Goal: Navigation & Orientation: Understand site structure

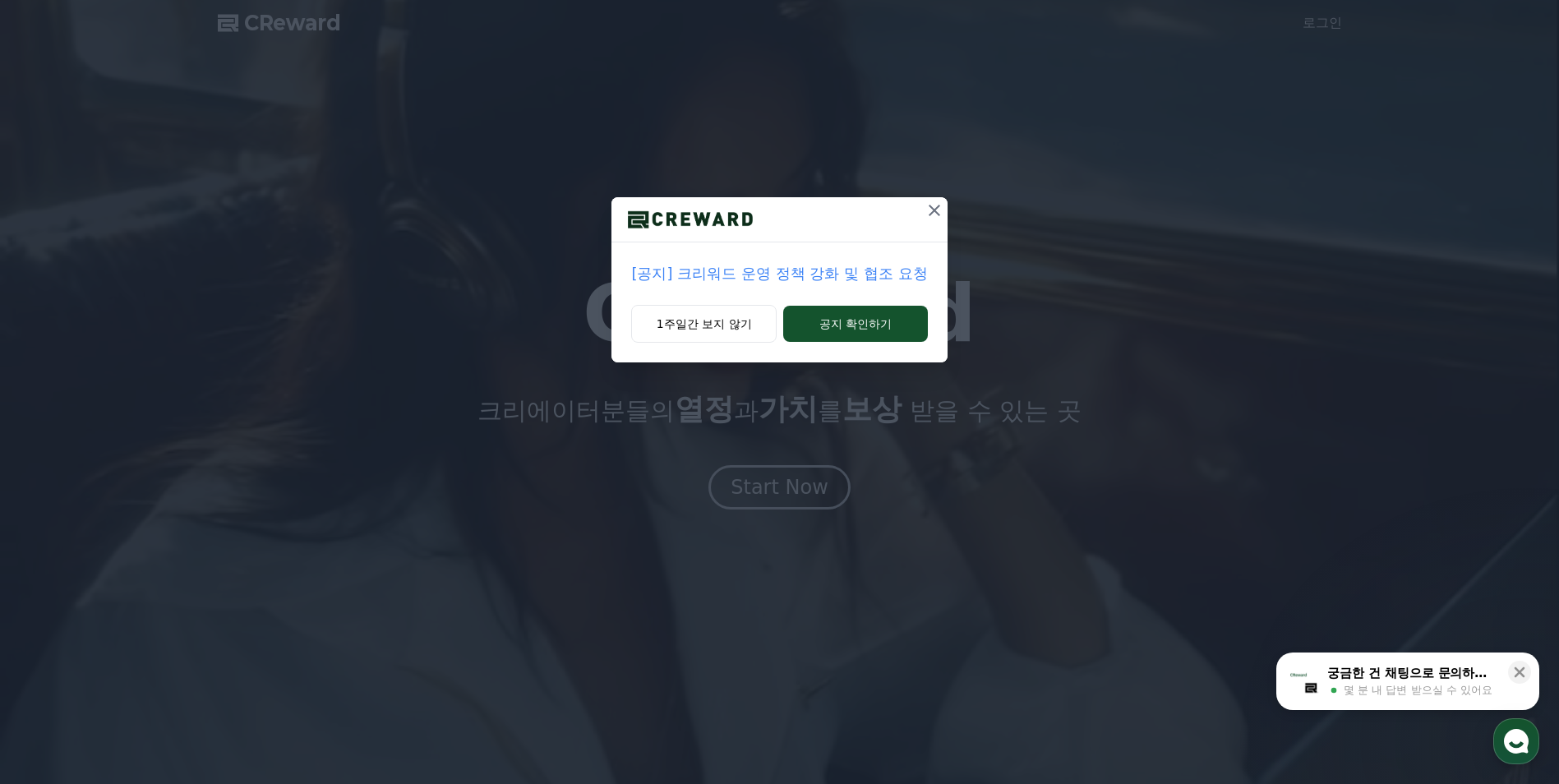
click at [935, 208] on icon at bounding box center [934, 210] width 19 height 19
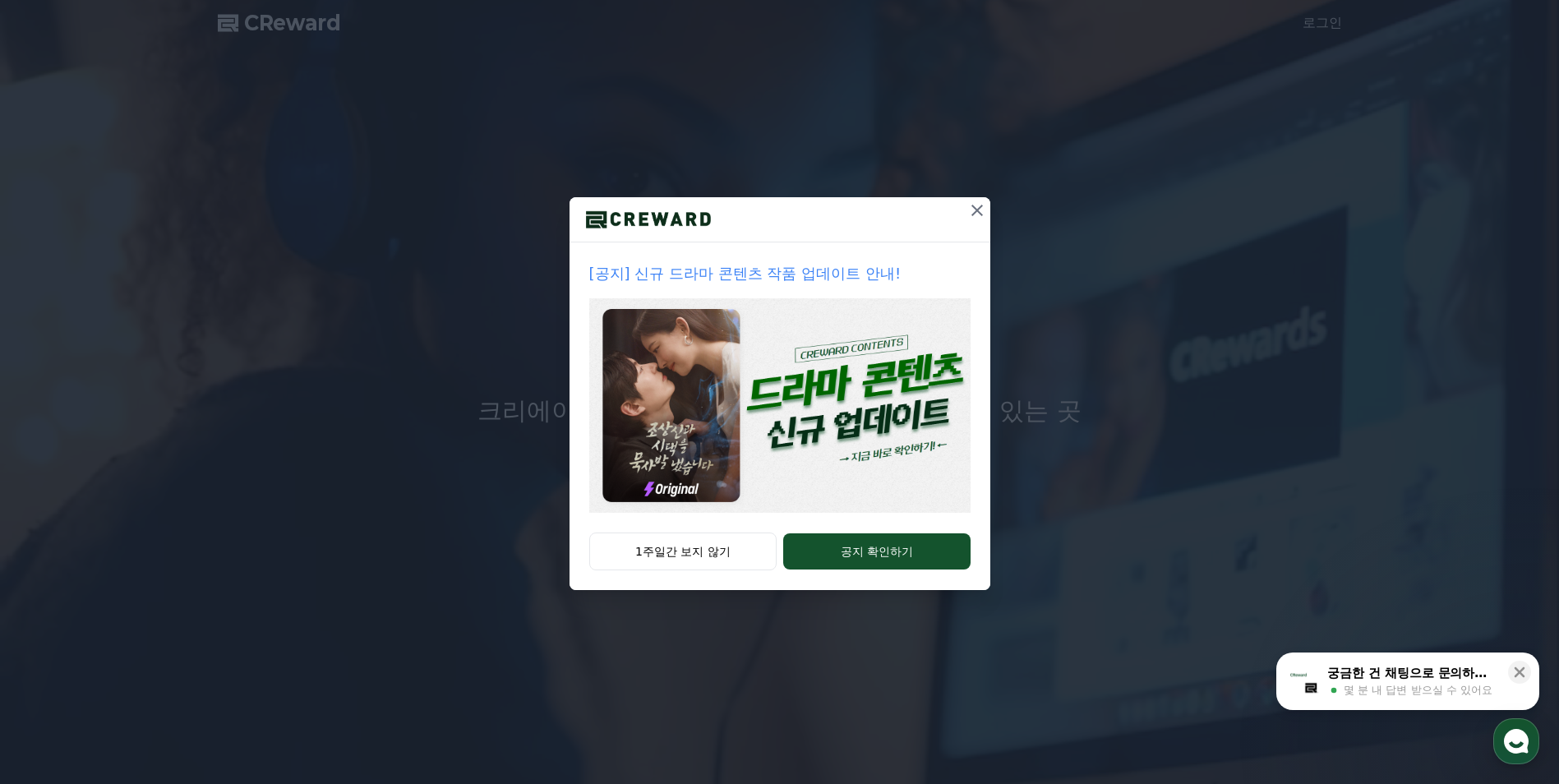
click at [976, 208] on icon at bounding box center [977, 210] width 19 height 19
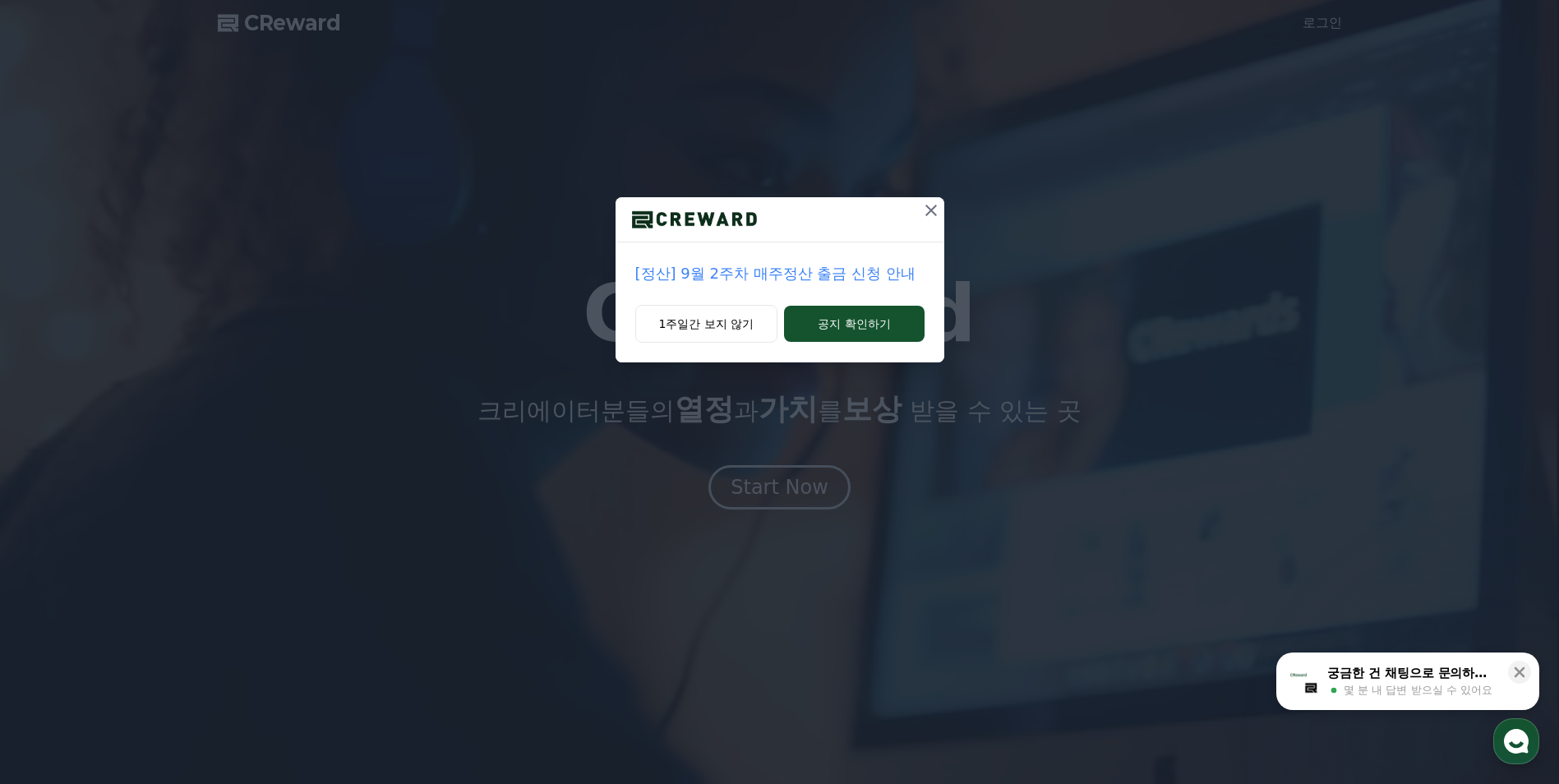
click at [935, 208] on icon at bounding box center [931, 210] width 19 height 19
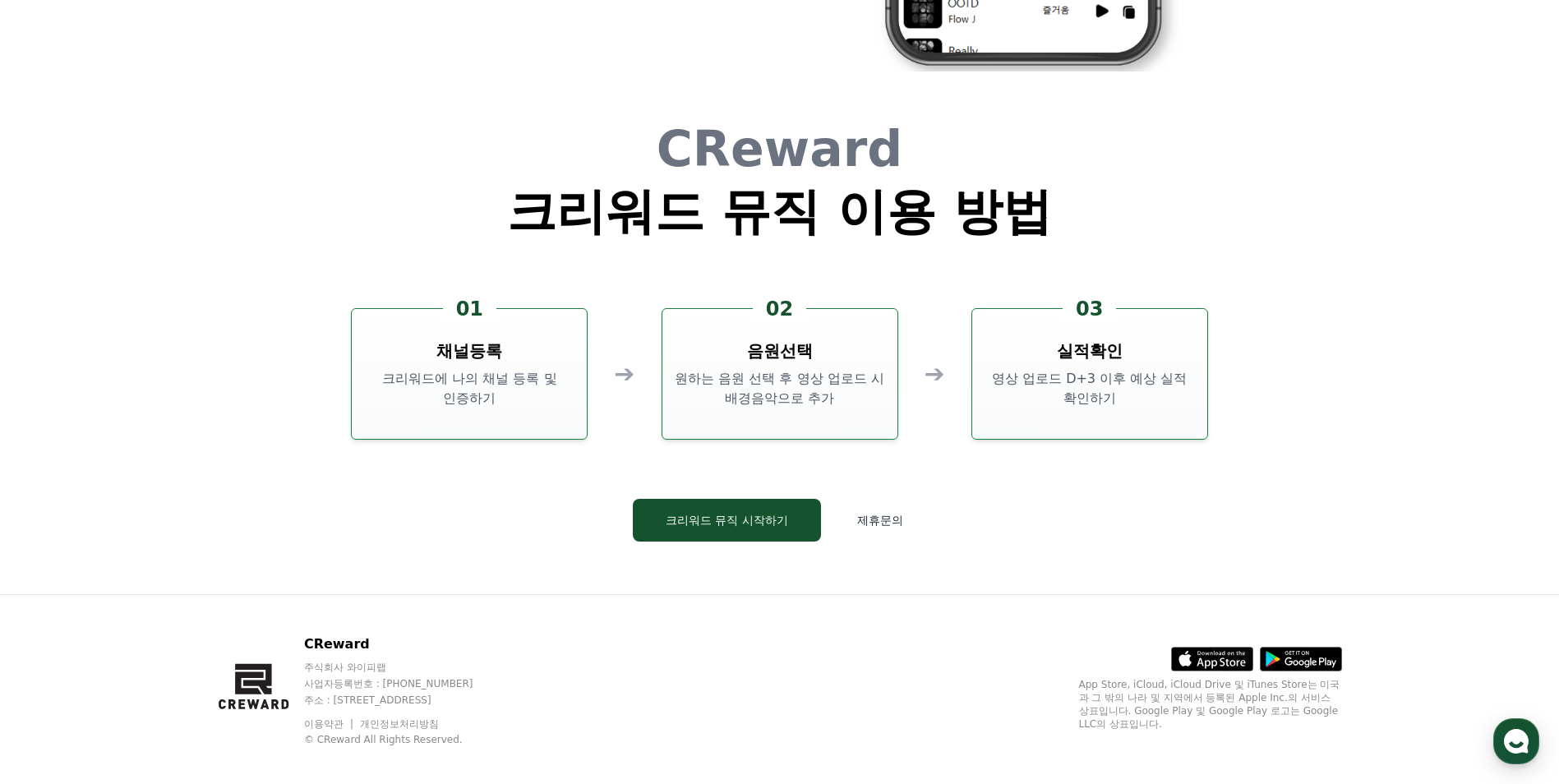
scroll to position [4452, 0]
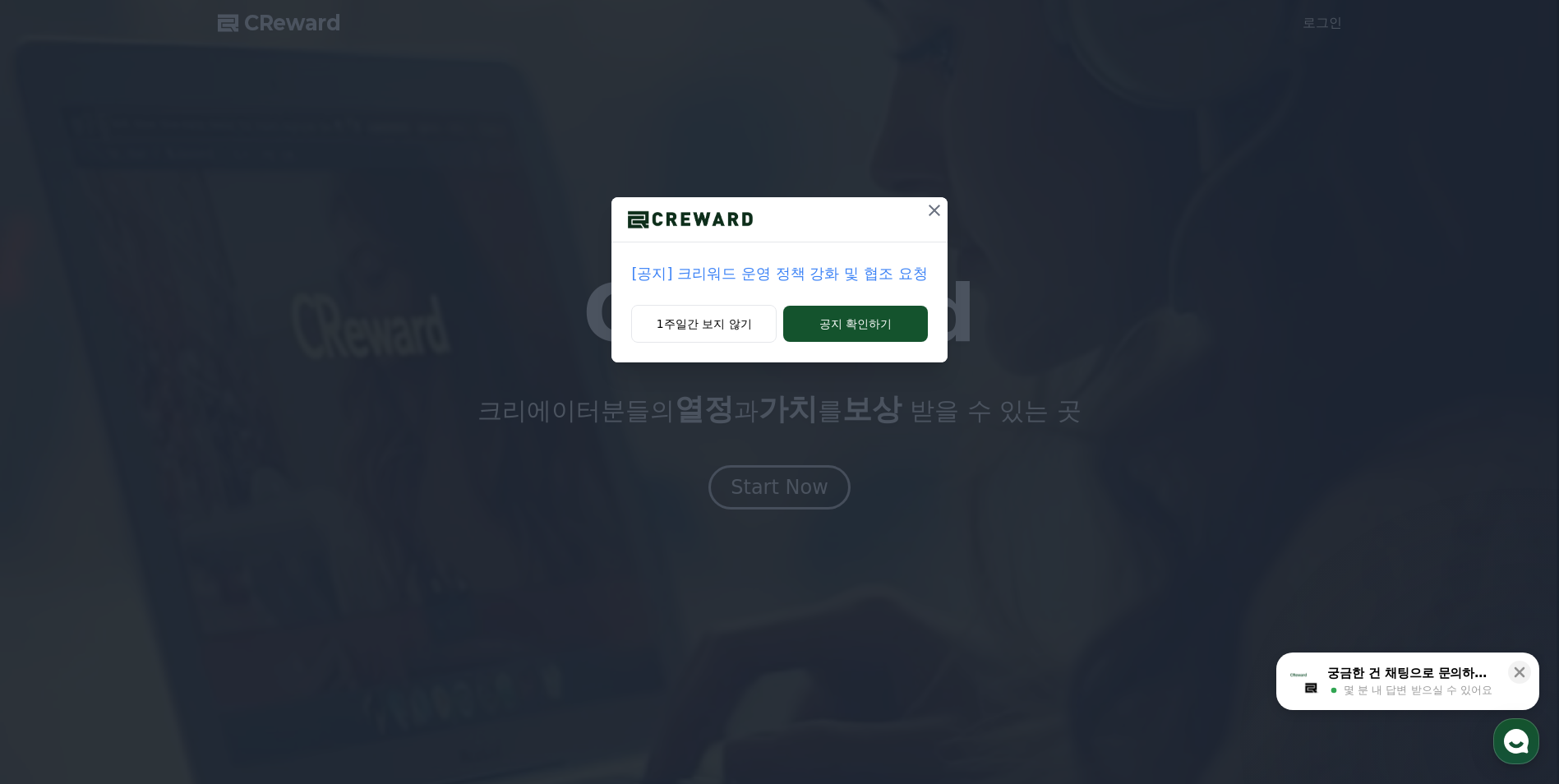
click at [930, 212] on icon at bounding box center [934, 210] width 19 height 19
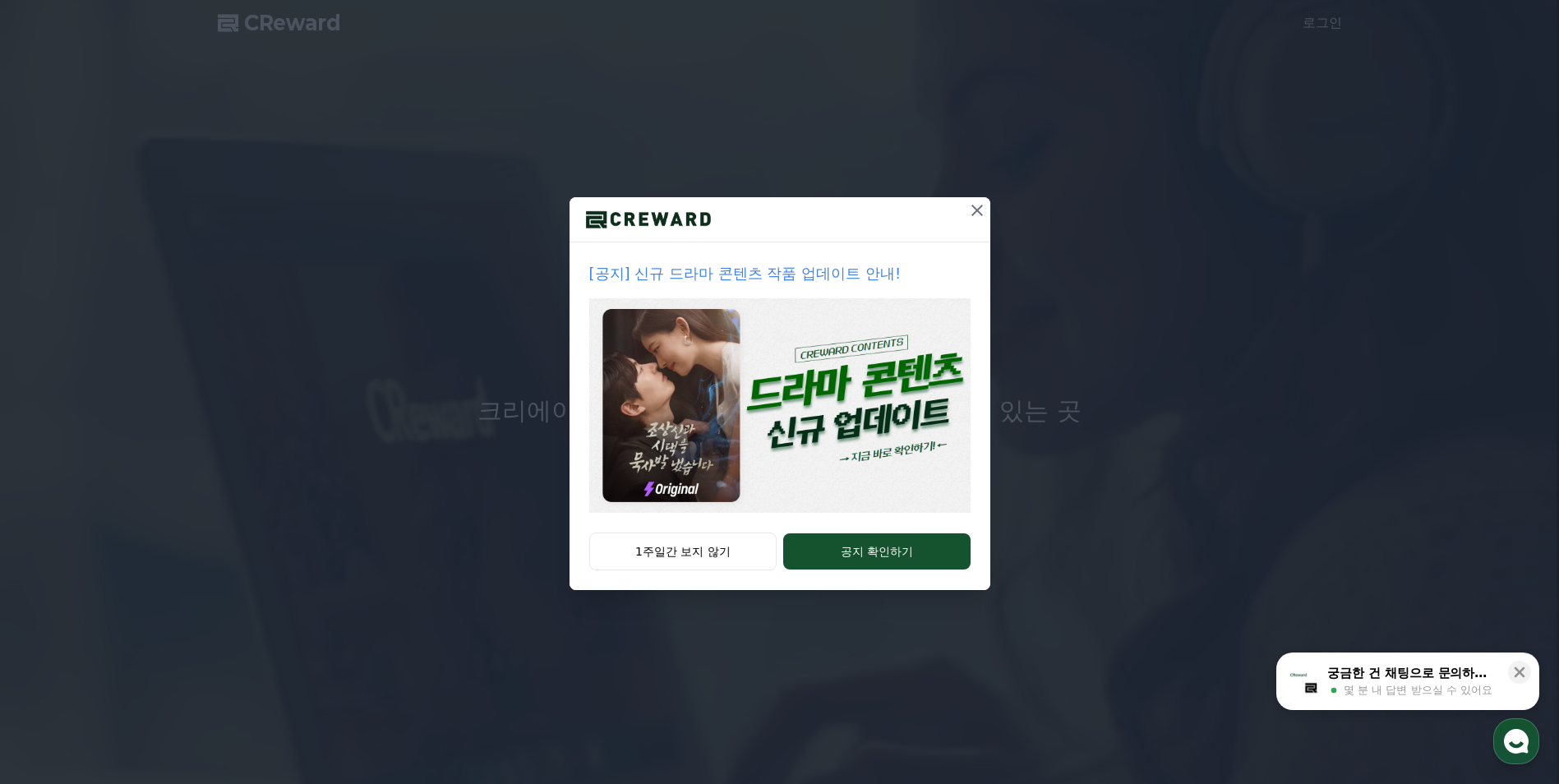
click at [975, 213] on icon at bounding box center [977, 210] width 19 height 19
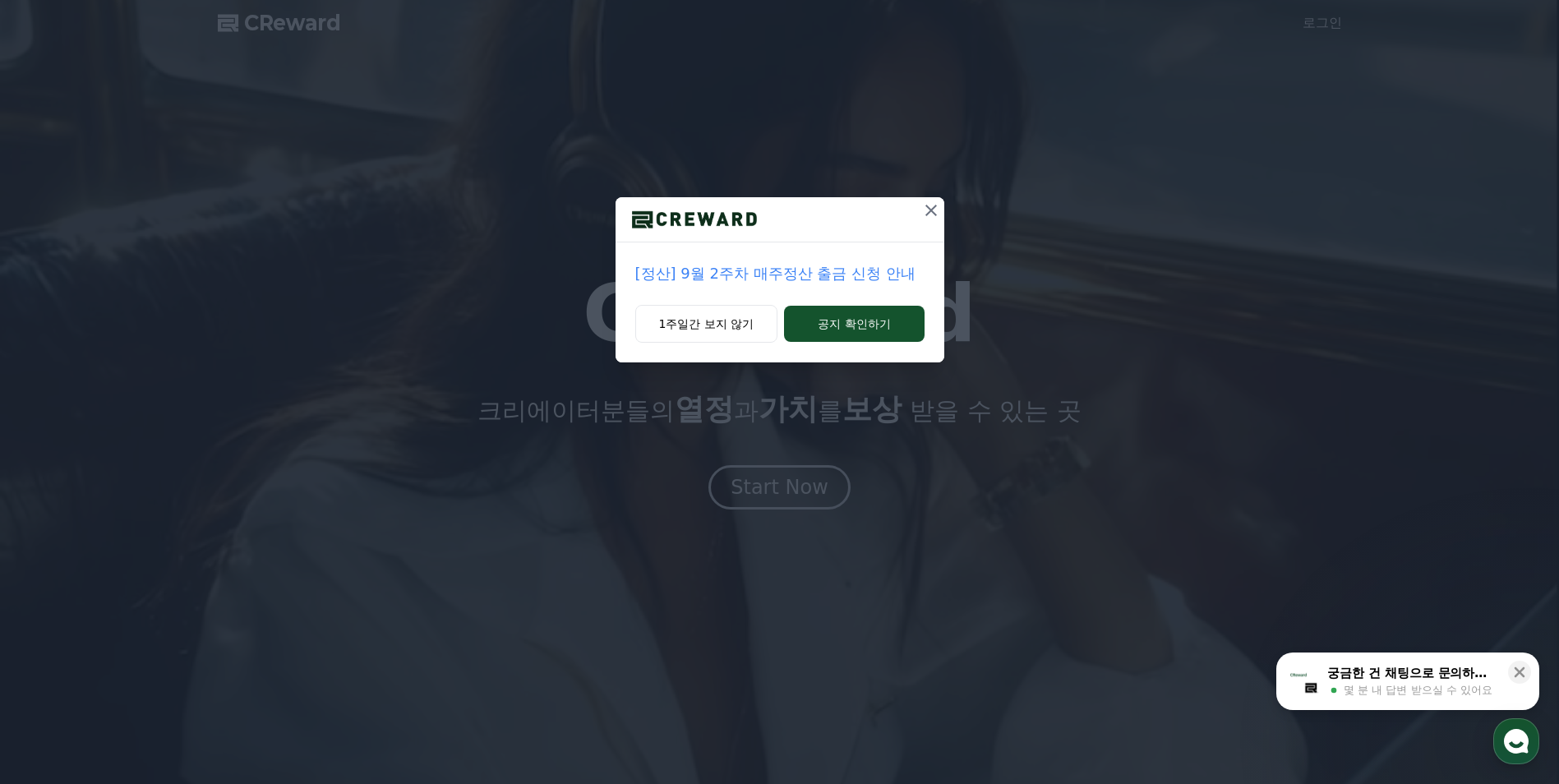
click at [923, 212] on icon at bounding box center [931, 210] width 19 height 19
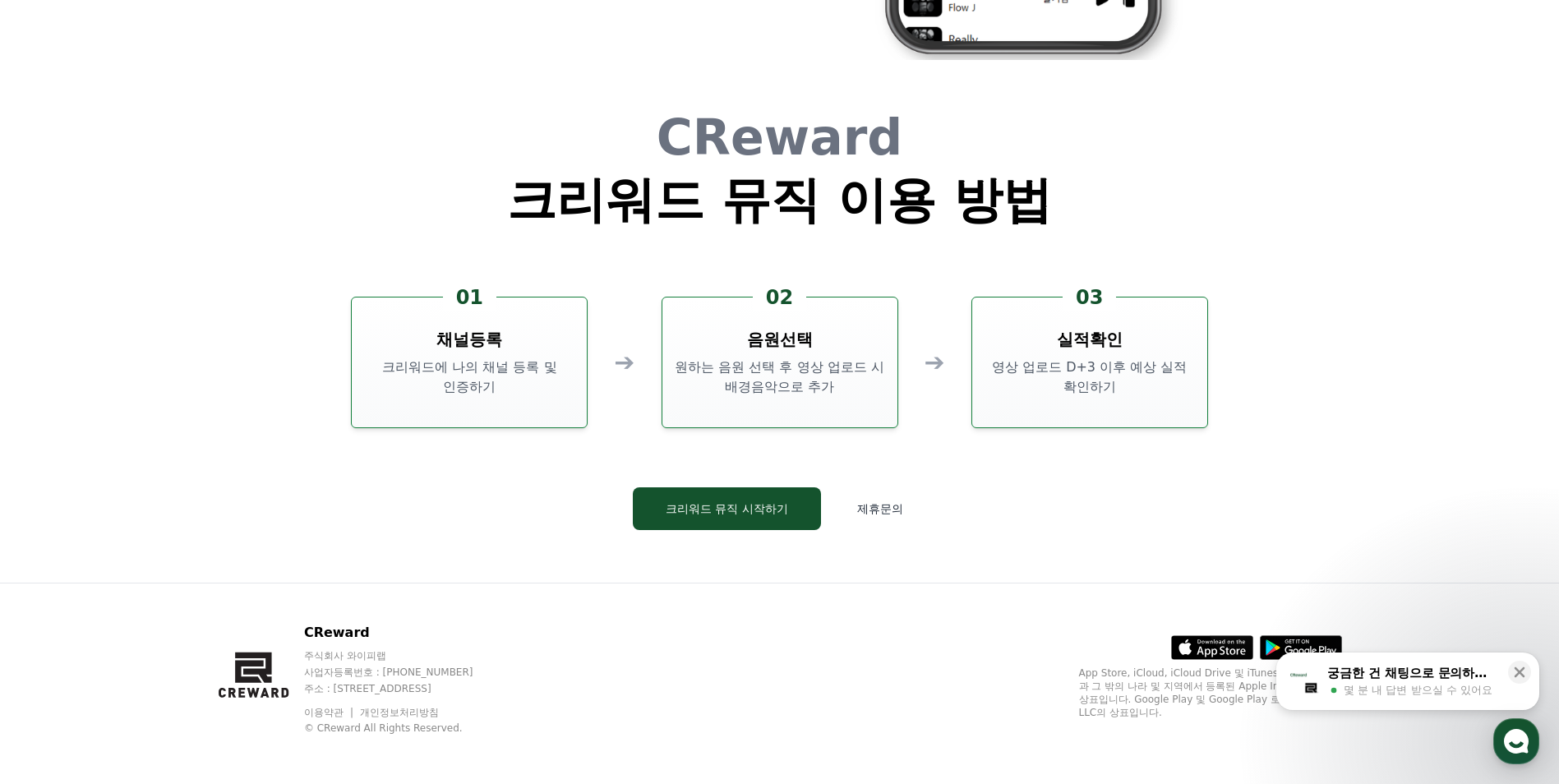
scroll to position [4452, 0]
